Goal: Transaction & Acquisition: Purchase product/service

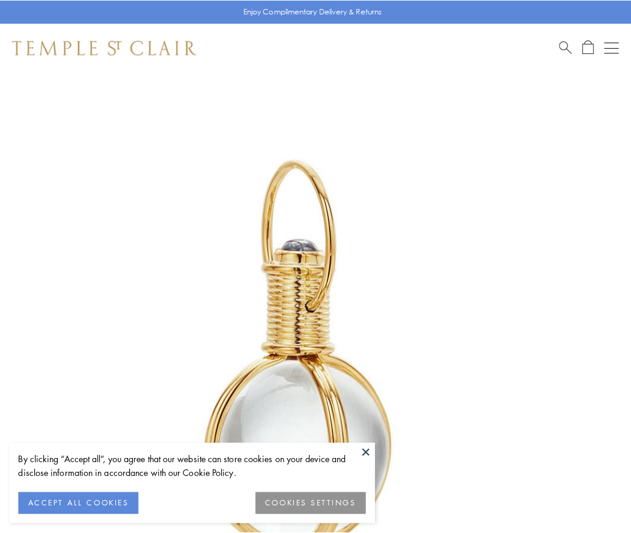
scroll to position [313, 0]
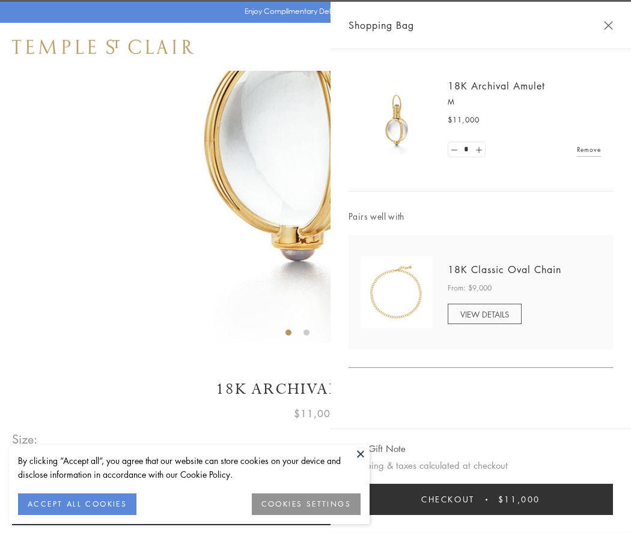
click at [480, 500] on button "Checkout $11,000" at bounding box center [480, 499] width 264 height 31
